Goal: Task Accomplishment & Management: Complete application form

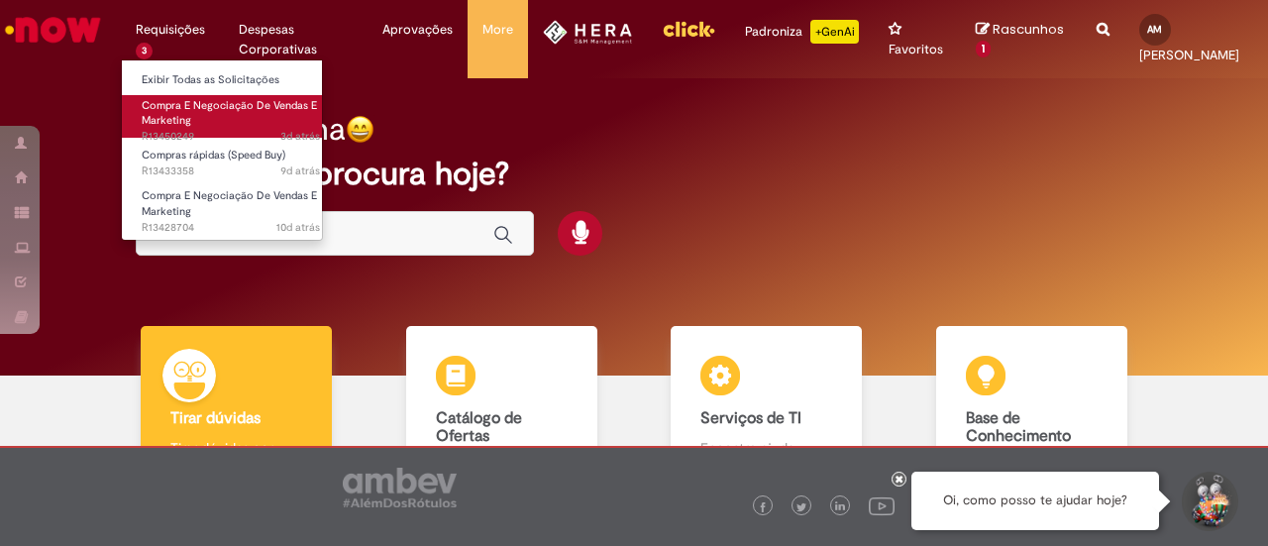
click at [200, 108] on span "Compra E Negociação De Vendas E Marketing" at bounding box center [229, 113] width 175 height 31
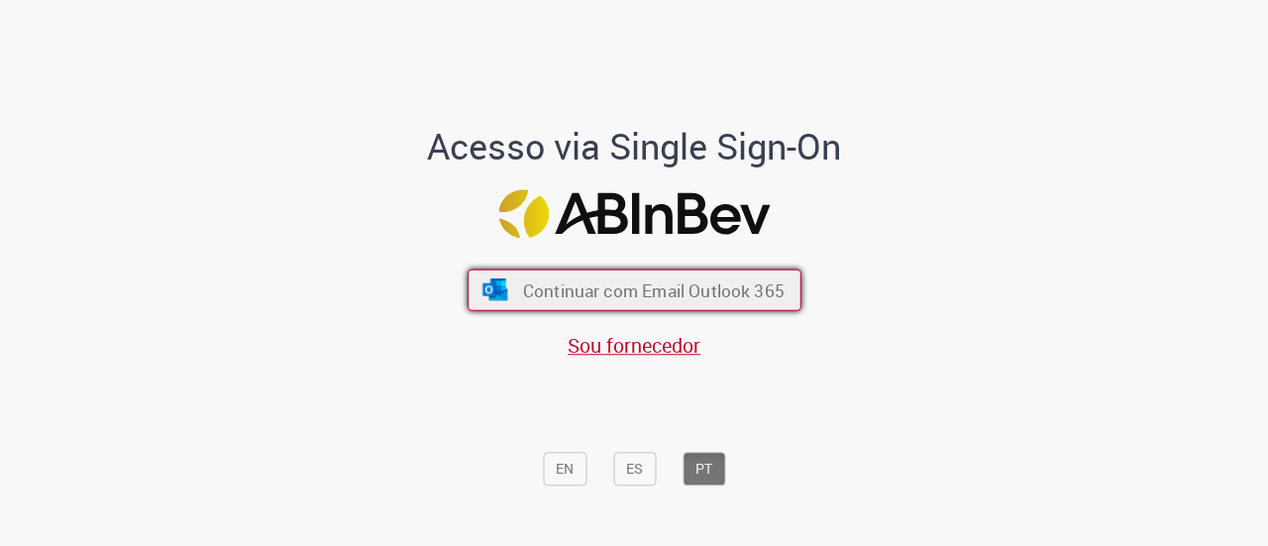
click at [547, 290] on span "Continuar com Email Outlook 365" at bounding box center [653, 289] width 262 height 23
click at [581, 292] on span "Continuar com Email Outlook 365" at bounding box center [653, 289] width 262 height 23
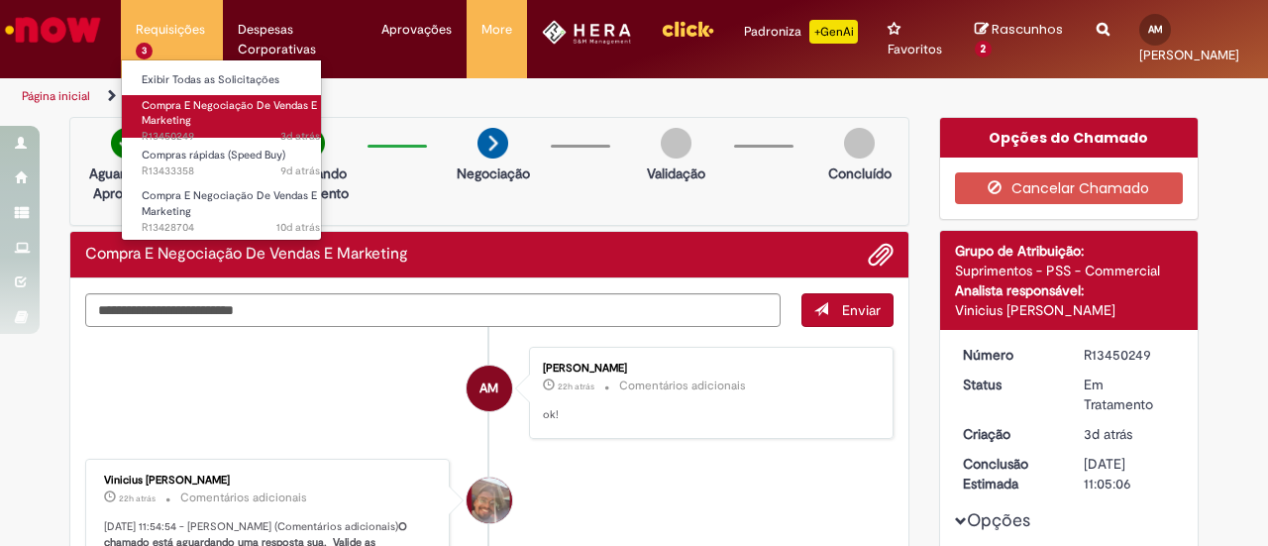
click at [214, 134] on span "3d atrás 3 dias atrás R13450249" at bounding box center [231, 137] width 178 height 16
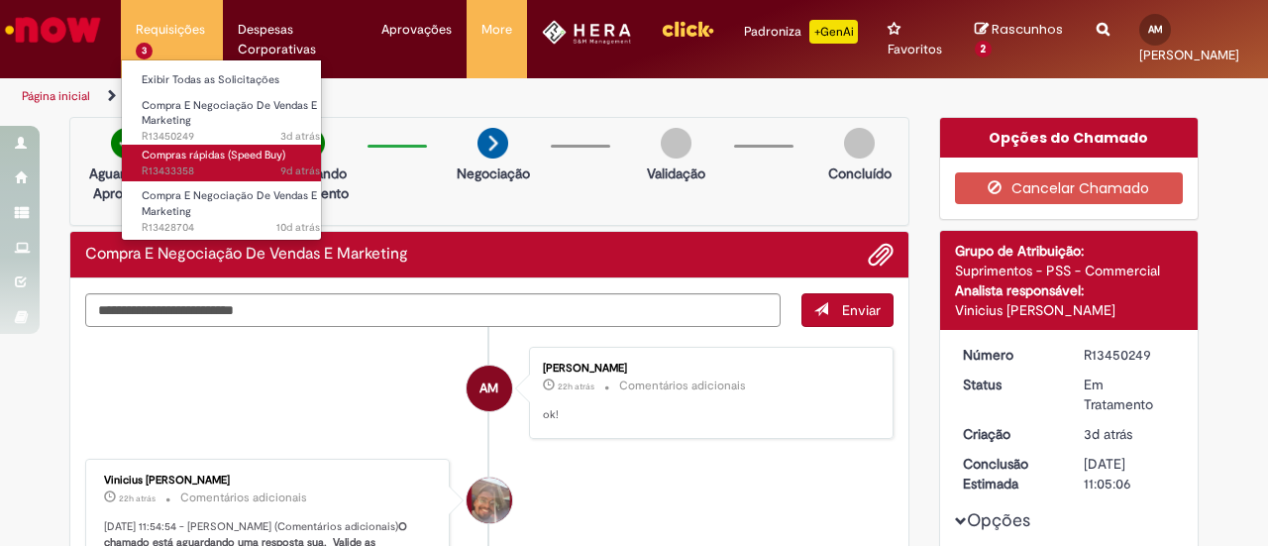
click at [206, 152] on span "Compras rápidas (Speed Buy)" at bounding box center [214, 155] width 144 height 15
